Goal: Transaction & Acquisition: Purchase product/service

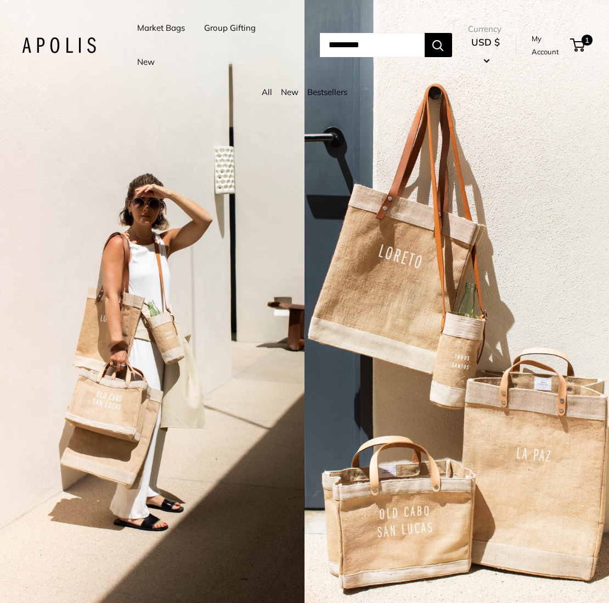
click at [399, 548] on div "2 / 7" at bounding box center [457, 301] width 305 height 603
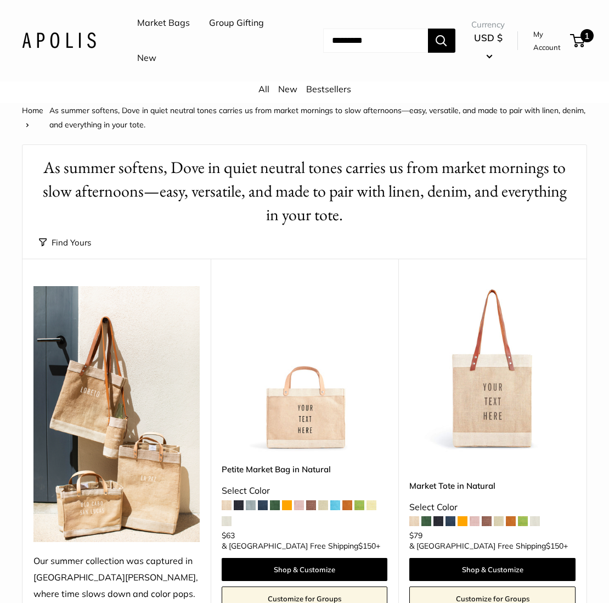
click at [583, 37] on span "1" at bounding box center [587, 35] width 13 height 13
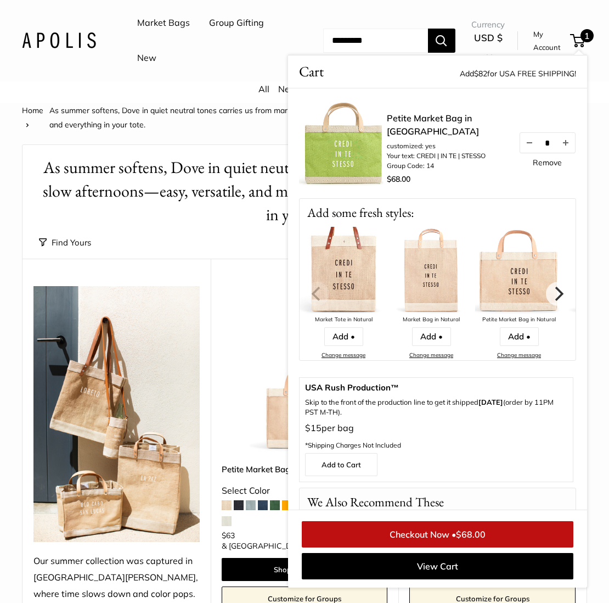
click at [546, 162] on link "Remove" at bounding box center [547, 163] width 29 height 8
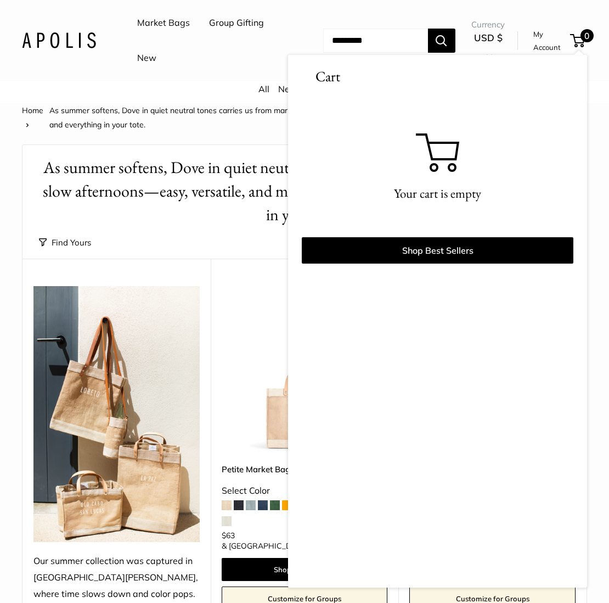
scroll to position [5, 0]
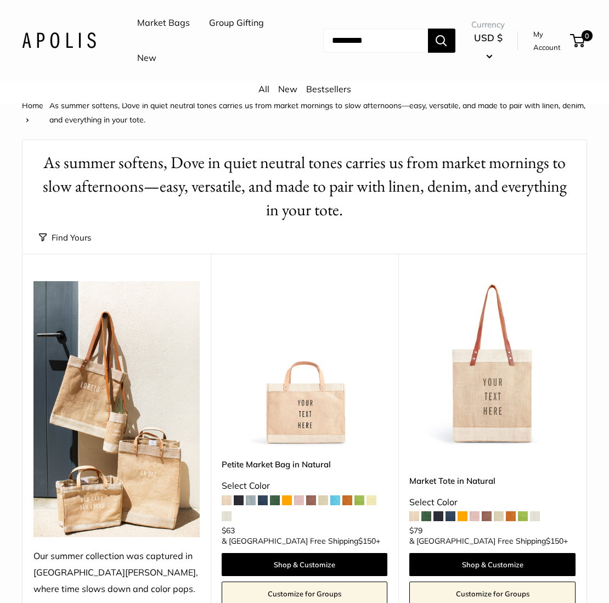
click at [335, 502] on span at bounding box center [336, 500] width 10 height 10
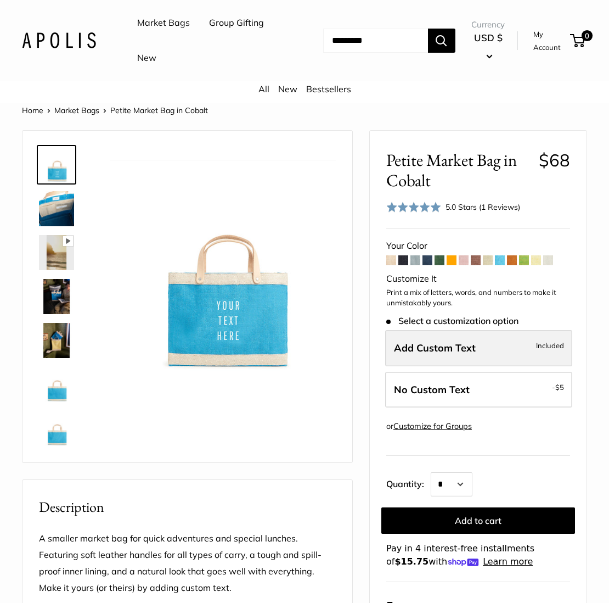
scroll to position [1, 0]
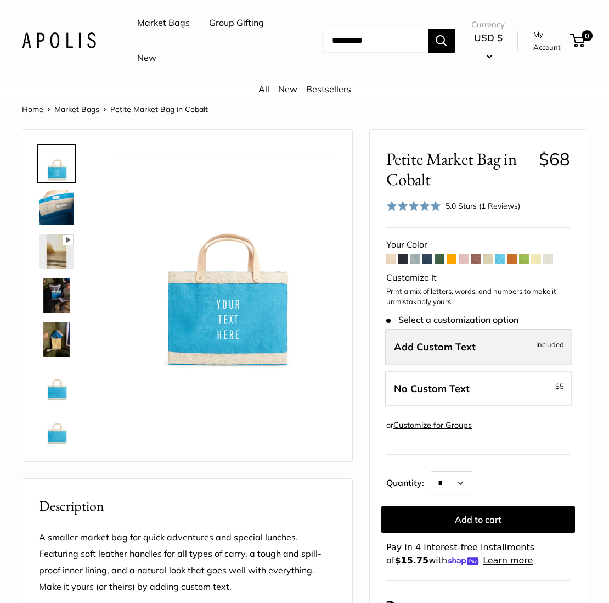
click at [410, 347] on span "Add Custom Text" at bounding box center [435, 346] width 82 height 13
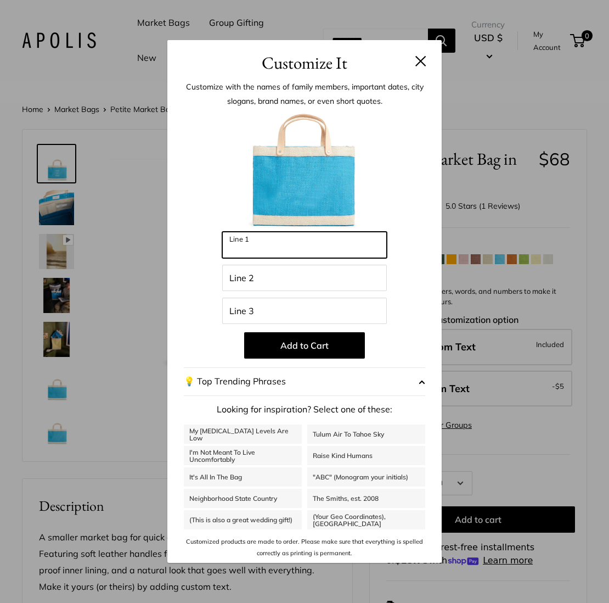
click at [260, 247] on input "Line 1" at bounding box center [304, 245] width 165 height 26
type input "******"
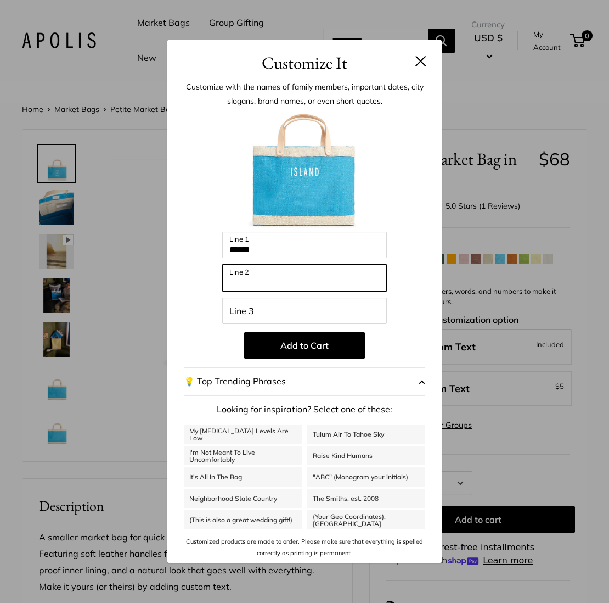
click at [243, 283] on input "Line 2" at bounding box center [304, 278] width 165 height 26
type input "****"
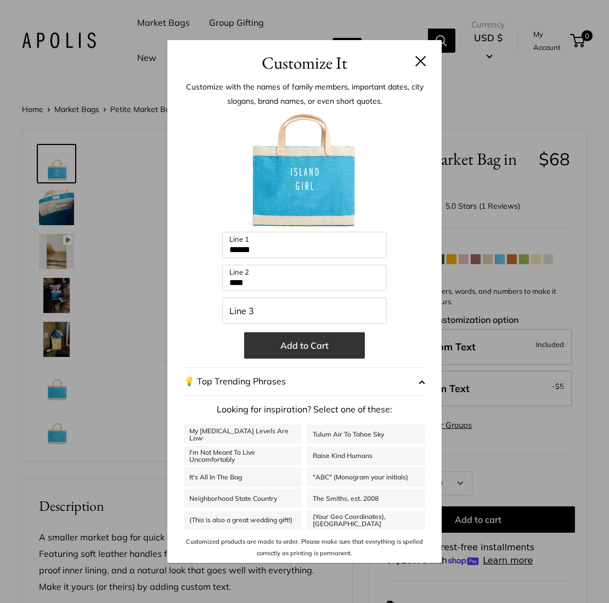
click at [292, 346] on button "Add to Cart" at bounding box center [304, 345] width 121 height 26
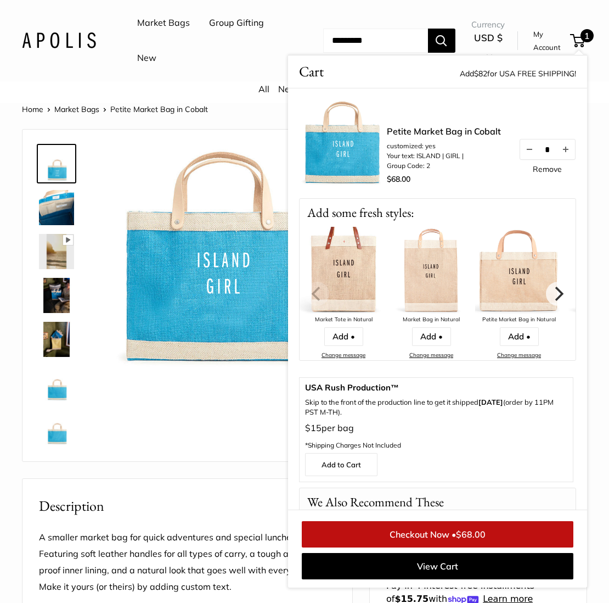
click at [441, 534] on link "Checkout Now • $68.00" at bounding box center [438, 534] width 272 height 26
